Goal: Check status

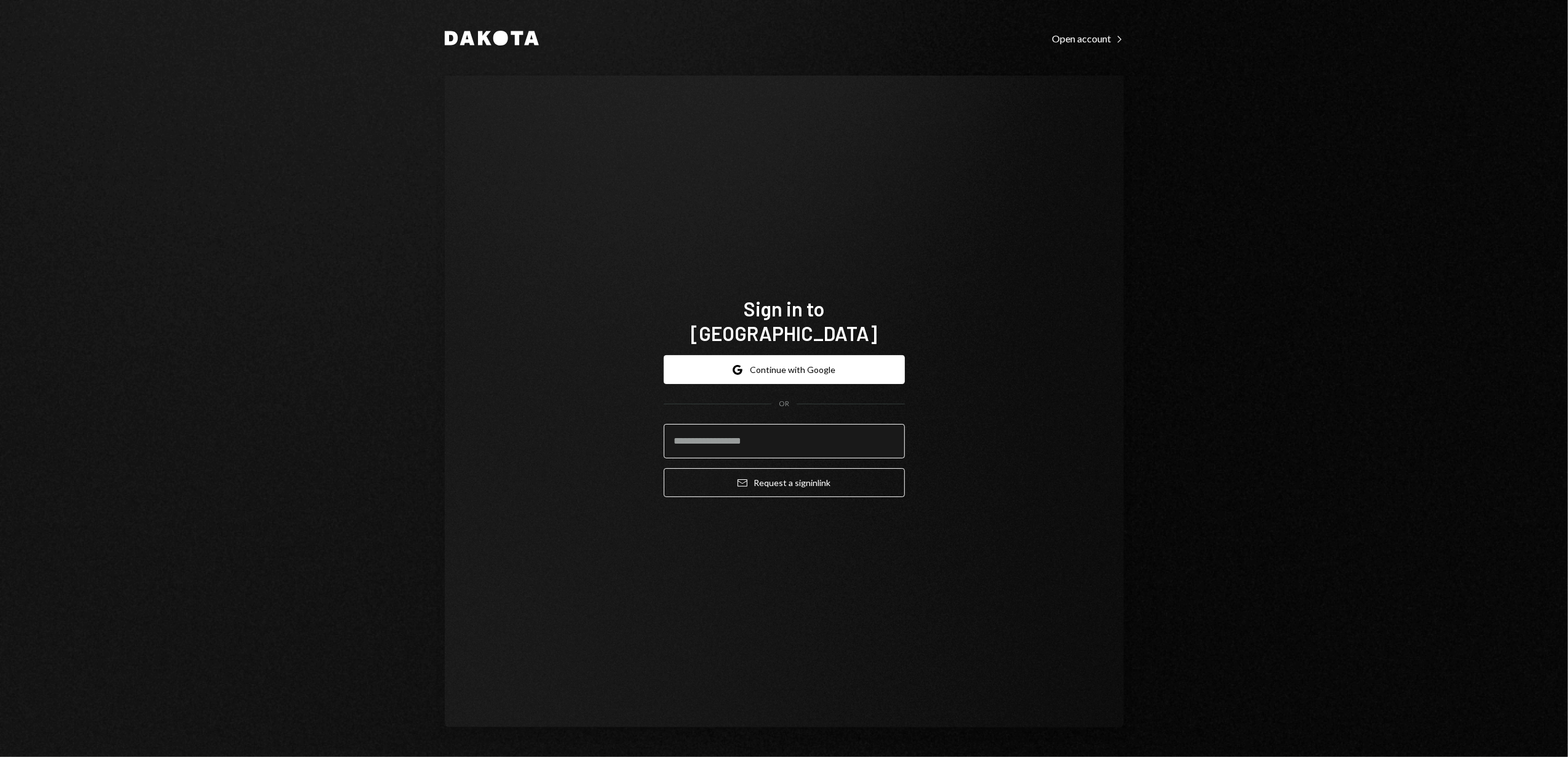
click at [707, 424] on input "email" at bounding box center [784, 441] width 241 height 35
type input "**********"
click at [766, 473] on button "Email Request a sign in link" at bounding box center [784, 482] width 241 height 29
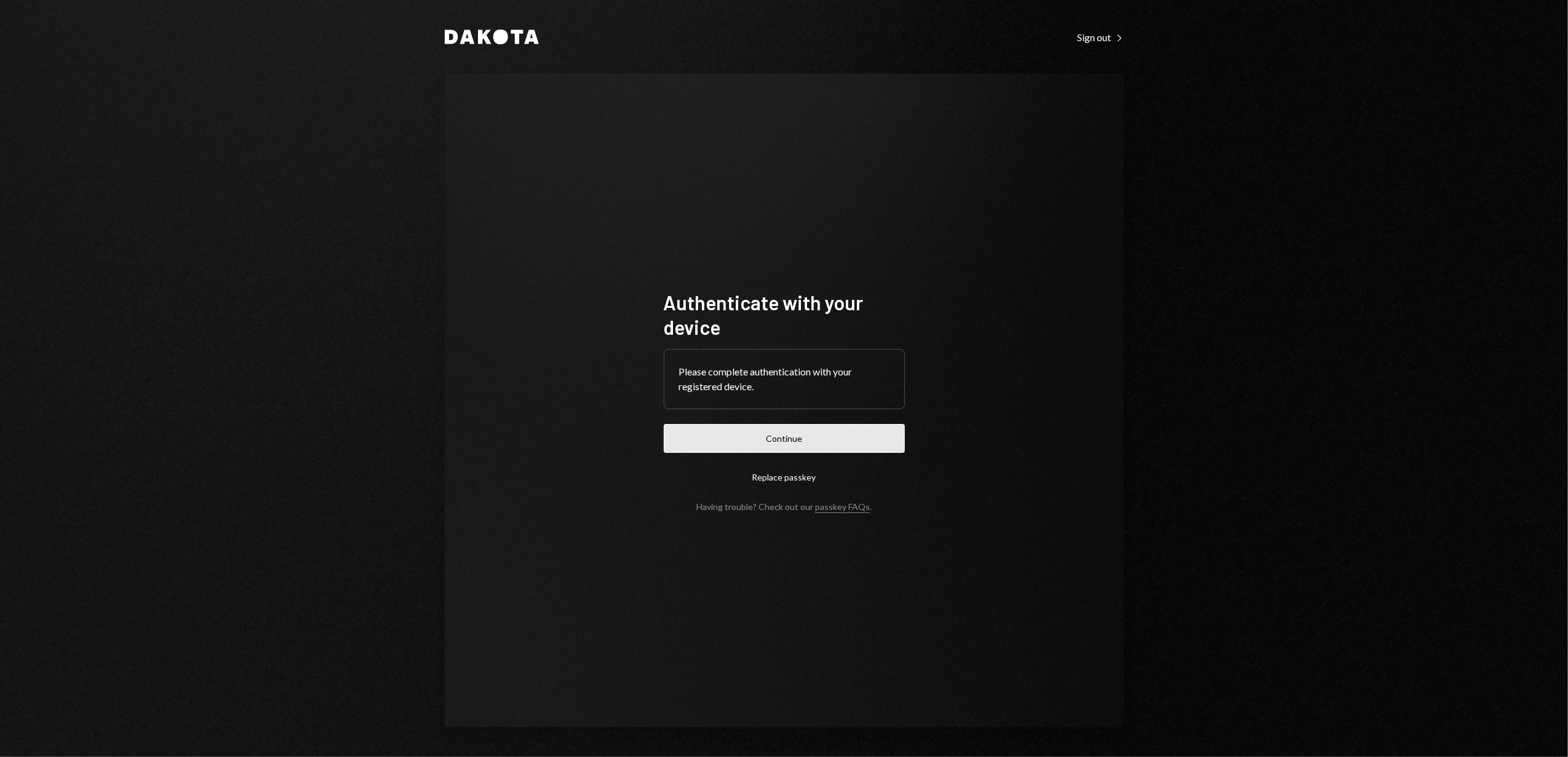
click at [784, 443] on button "Continue" at bounding box center [784, 438] width 241 height 29
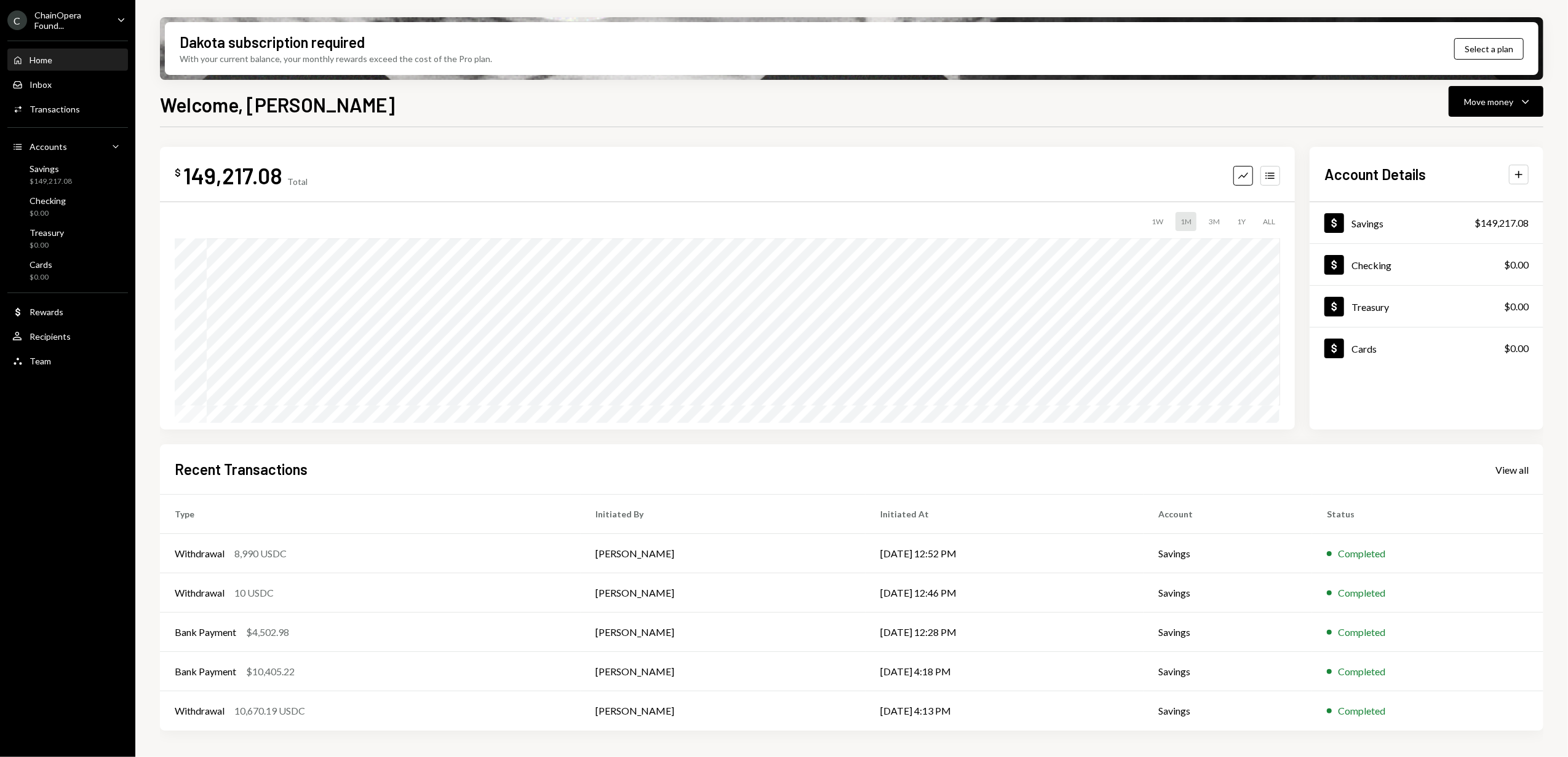
click at [64, 15] on div "ChainOpera Found..." at bounding box center [71, 20] width 72 height 21
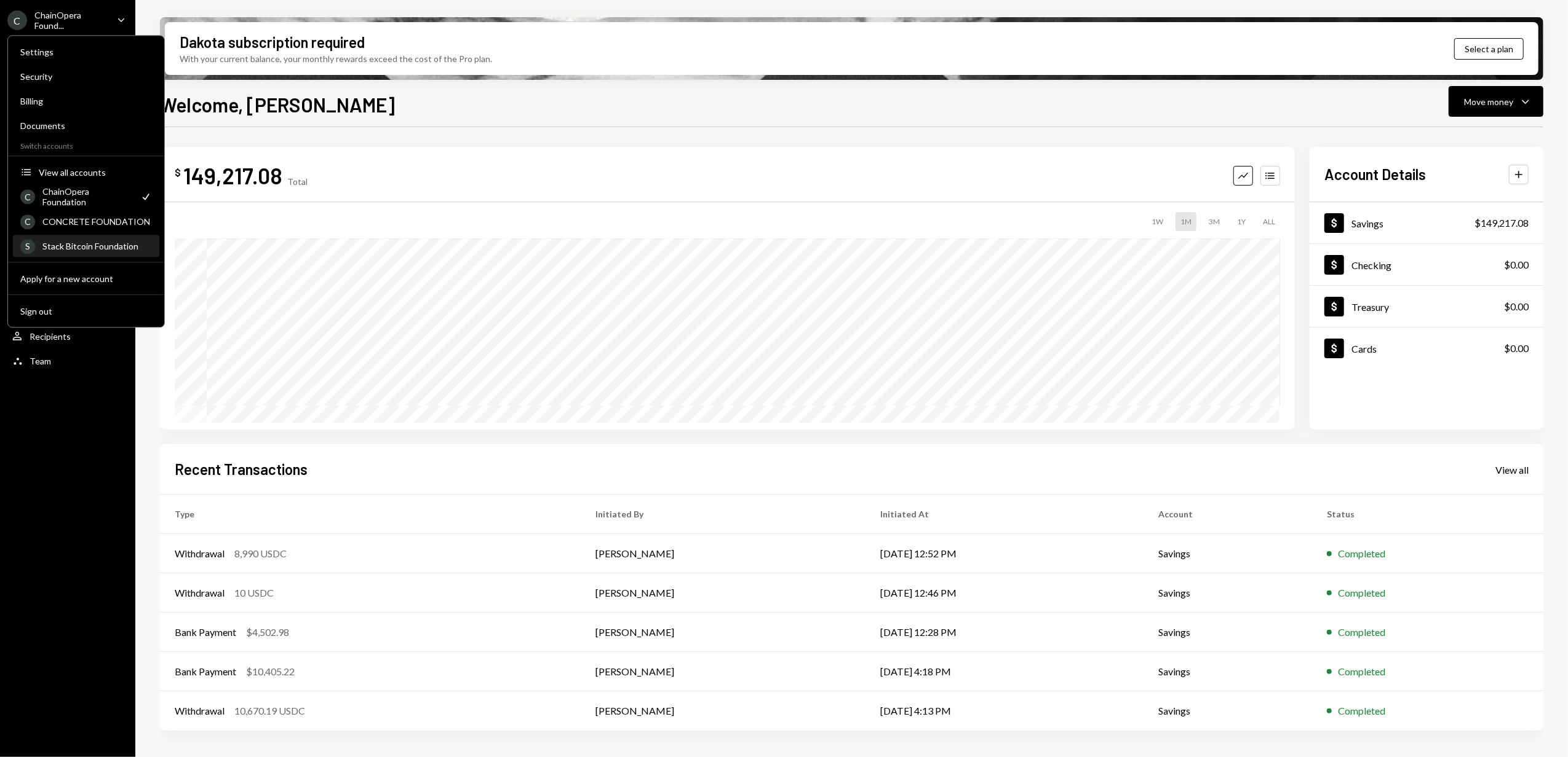
click at [69, 246] on div "Stack Bitcoin Foundation" at bounding box center [98, 246] width 110 height 10
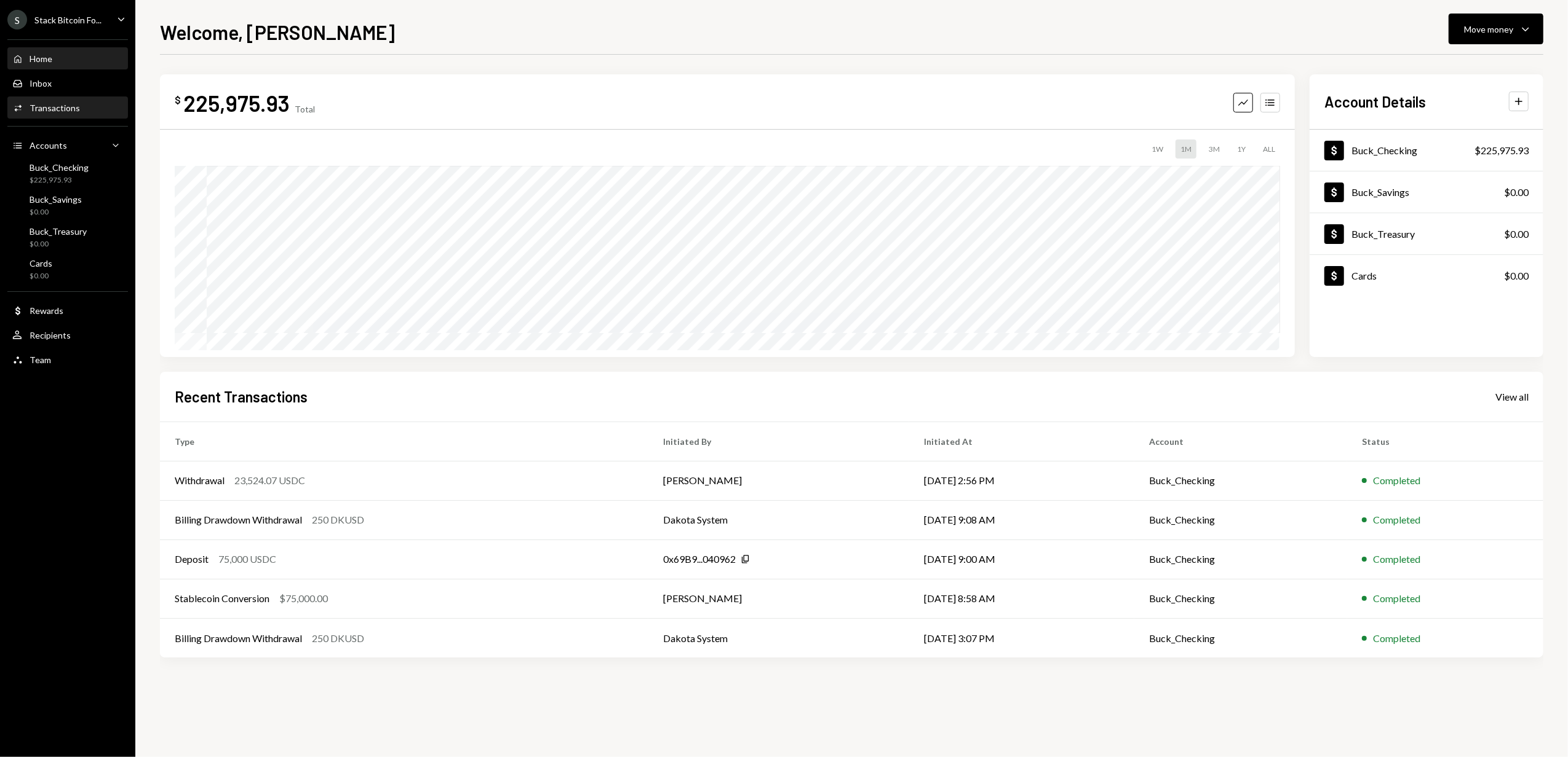
click at [57, 107] on div "Transactions" at bounding box center [55, 108] width 50 height 10
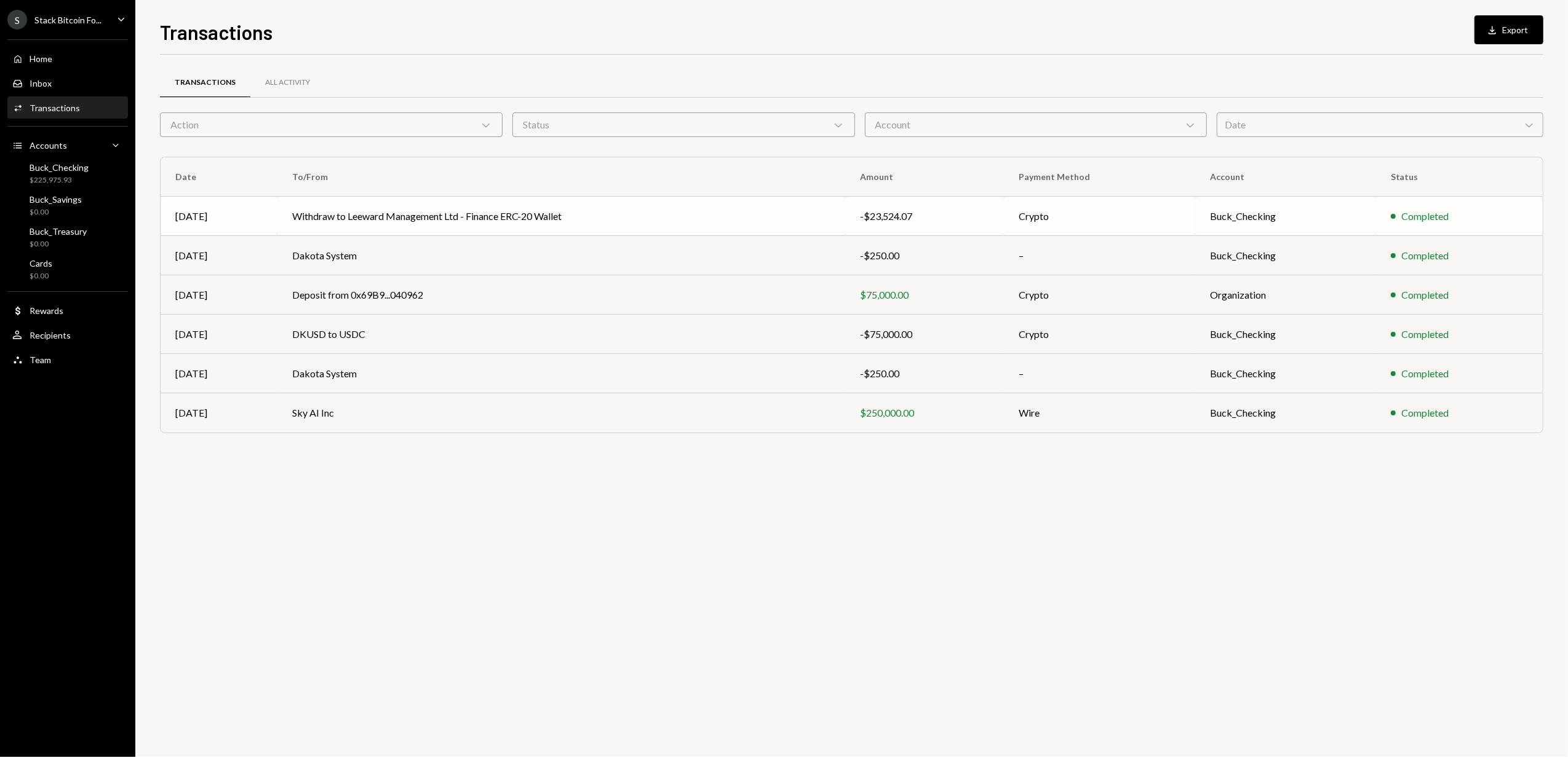
click at [628, 211] on td "Withdraw to Leeward Management Ltd - Finance ERC-20 Wallet" at bounding box center [562, 216] width 568 height 39
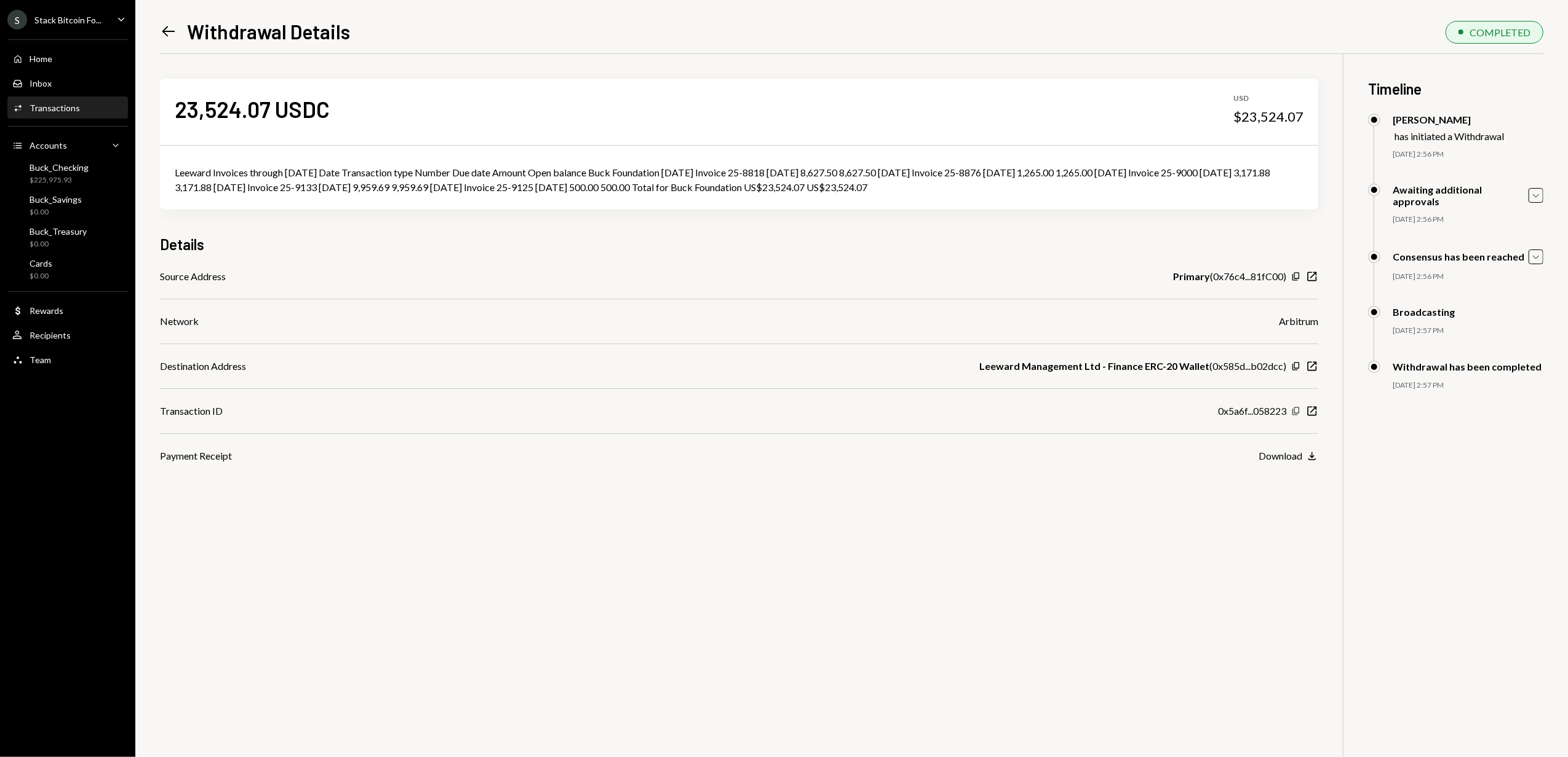
click at [1299, 412] on icon "button" at bounding box center [1295, 411] width 7 height 8
drag, startPoint x: 68, startPoint y: 171, endPoint x: 187, endPoint y: 257, distance: 146.8
click at [68, 171] on div "Buck_Checking" at bounding box center [59, 168] width 59 height 10
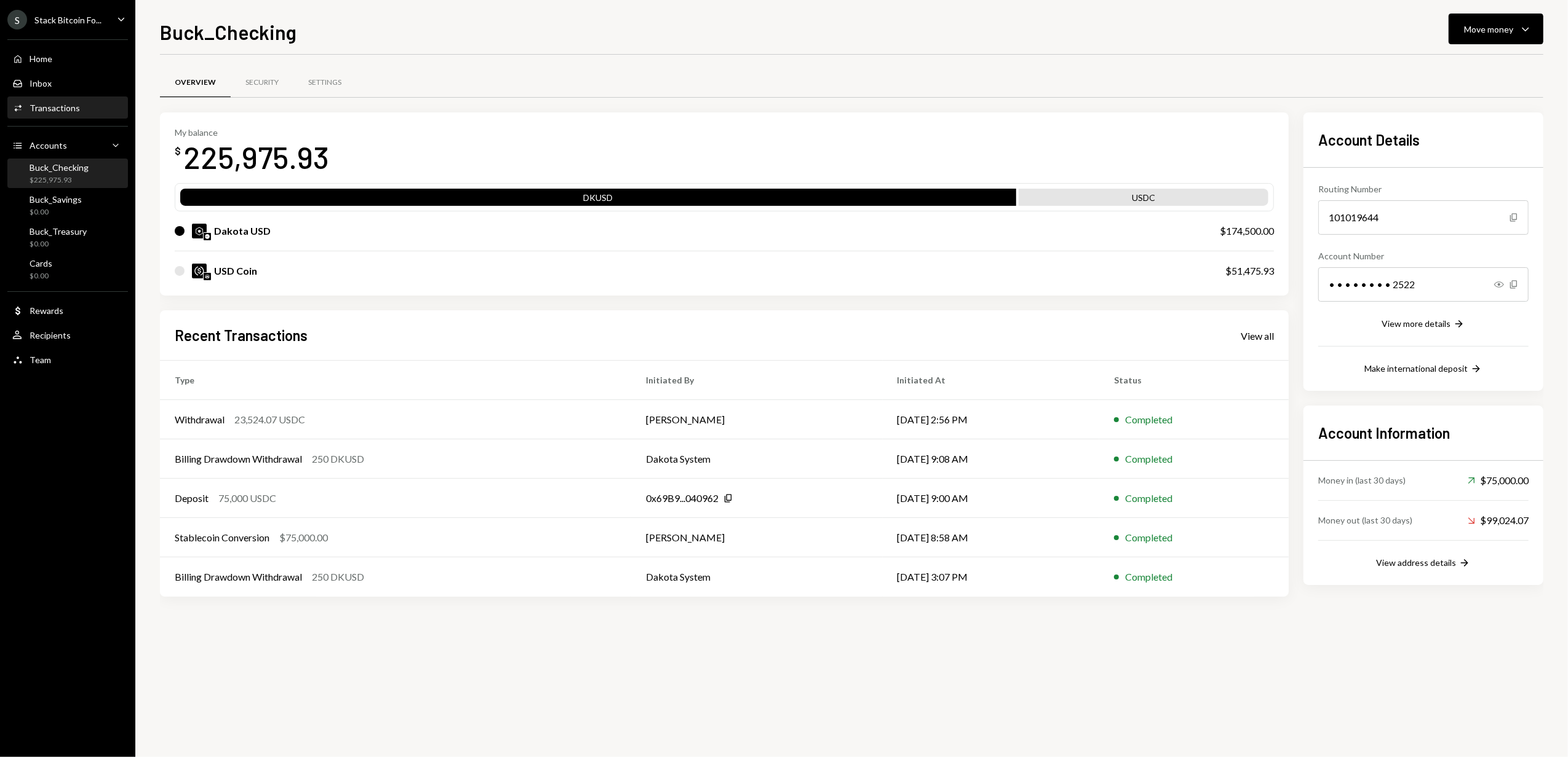
click at [44, 97] on link "Activities Transactions" at bounding box center [67, 107] width 120 height 22
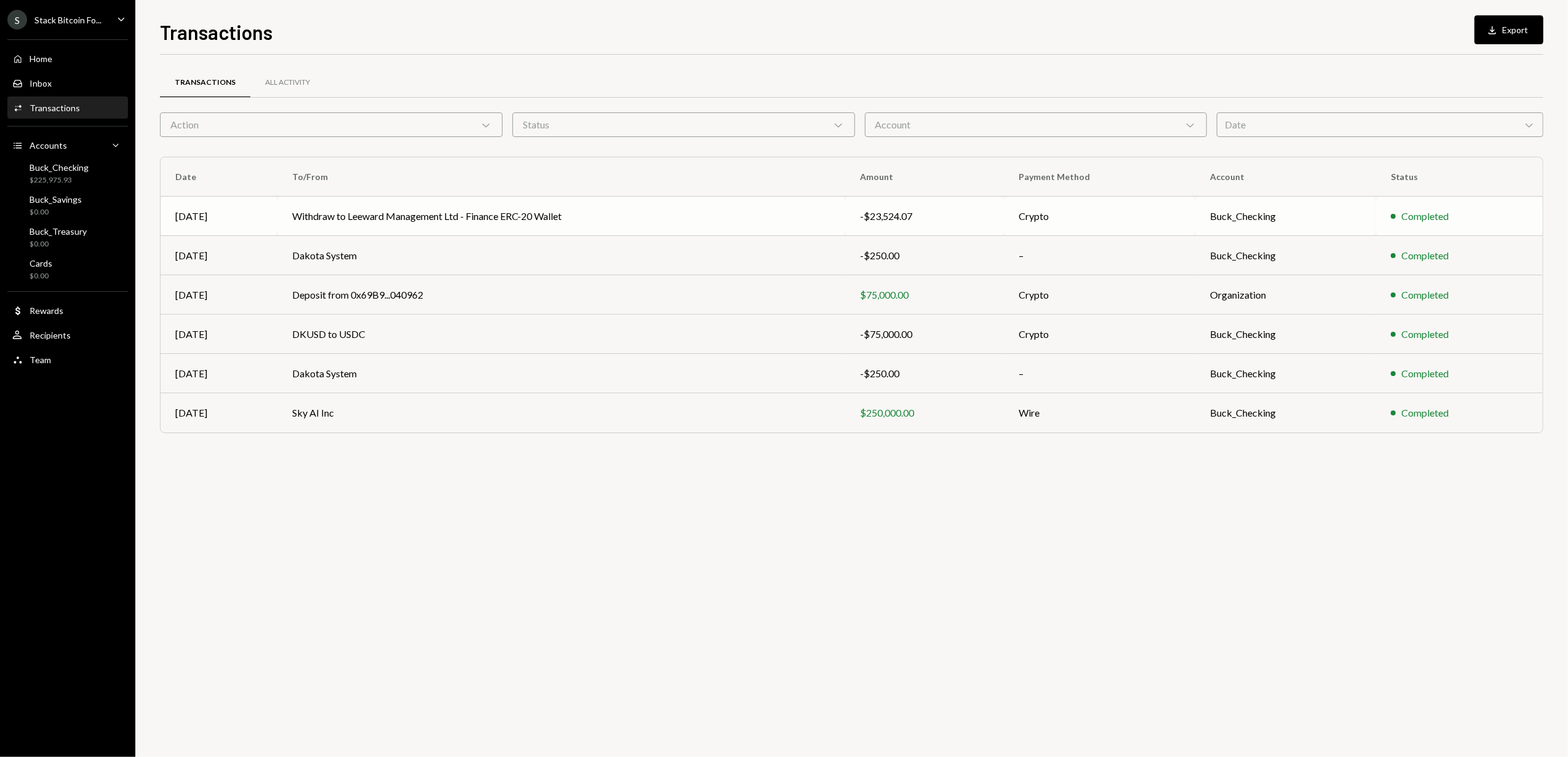
click at [635, 221] on td "Withdraw to Leeward Management Ltd - Finance ERC-20 Wallet" at bounding box center [562, 216] width 568 height 39
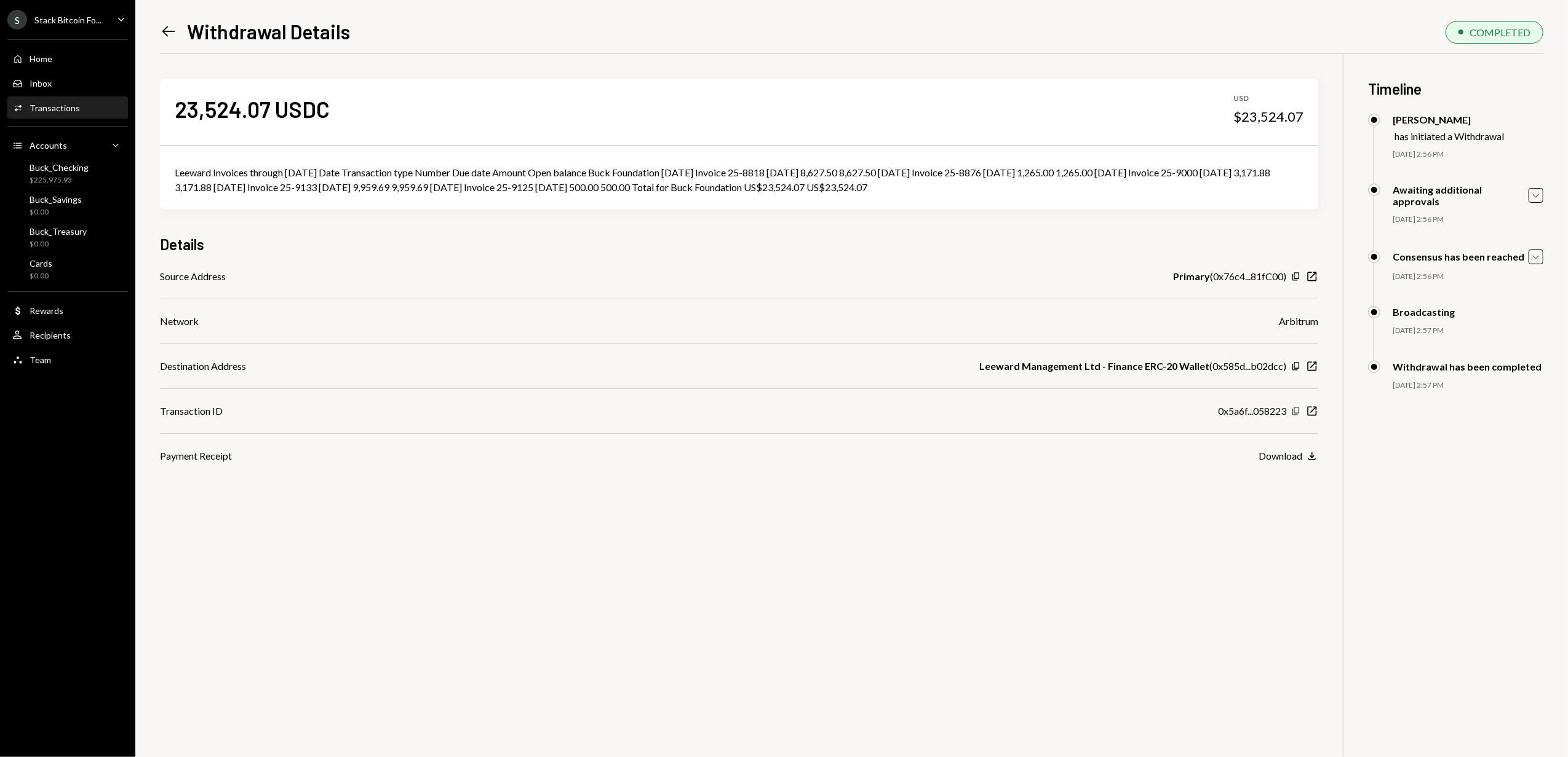
click at [1299, 409] on icon "button" at bounding box center [1295, 411] width 7 height 8
click at [1301, 413] on icon "Copy" at bounding box center [1295, 411] width 10 height 10
